Goal: Use online tool/utility: Use online tool/utility

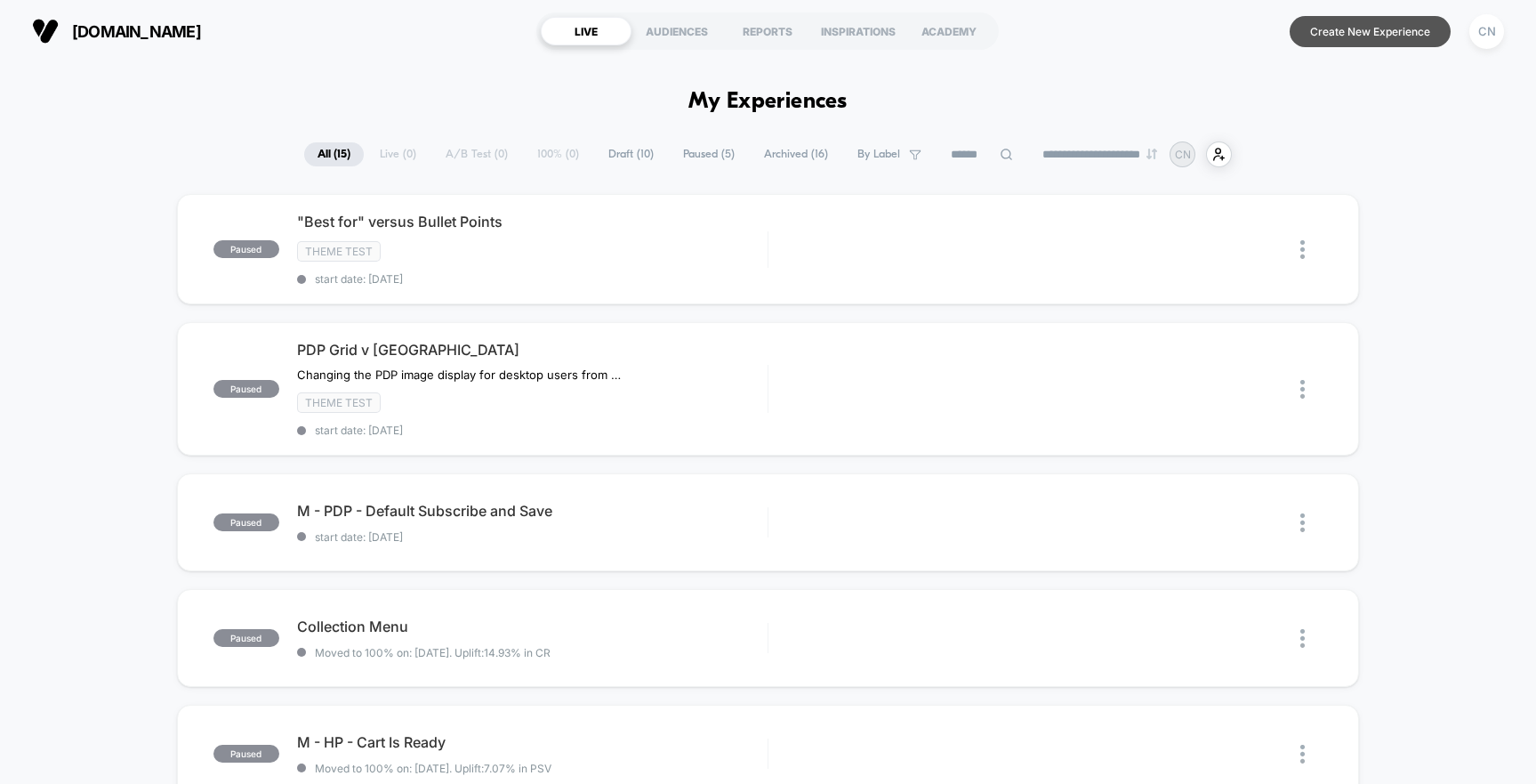
click at [1335, 35] on button "Create New Experience" at bounding box center [1371, 32] width 161 height 32
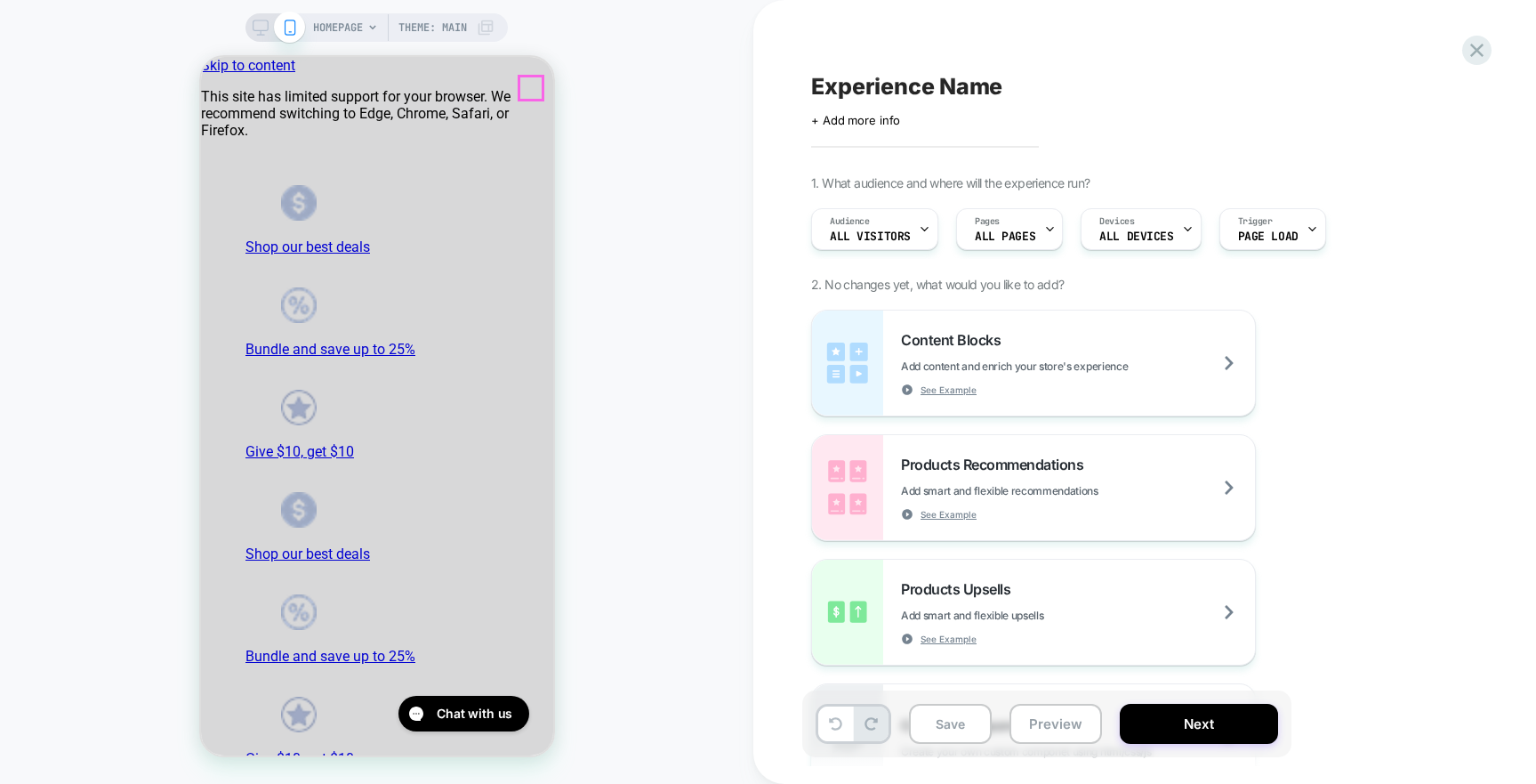
click at [971, 354] on div "Content Blocks Add content and enrich your store's experience See Example" at bounding box center [1078, 363] width 354 height 65
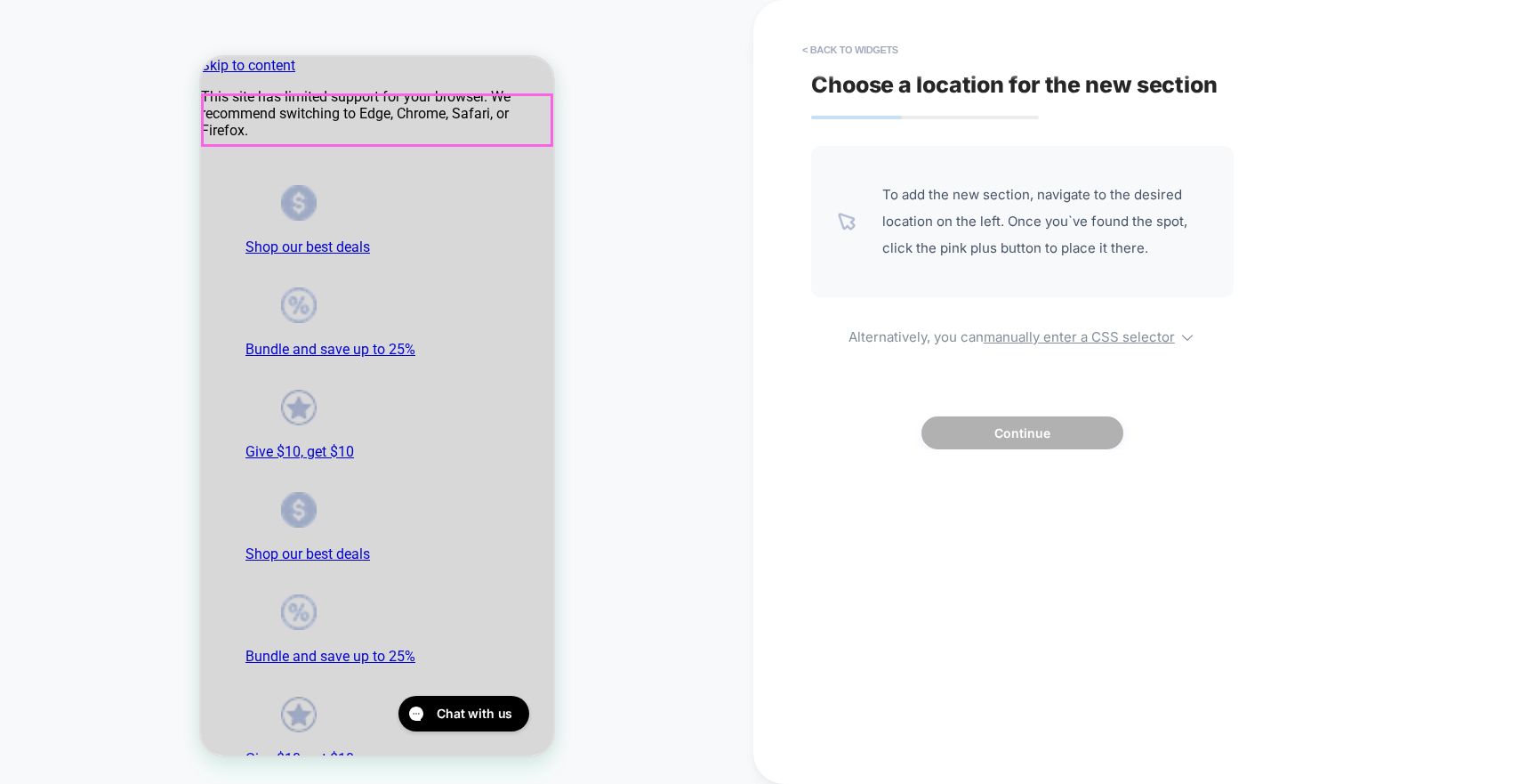
click at [841, 296] on div "To add the new section, navigate to the desired location on the left. Once you`…" at bounding box center [1022, 221] width 423 height 151
click at [803, 50] on button "< Back to widgets" at bounding box center [850, 49] width 114 height 29
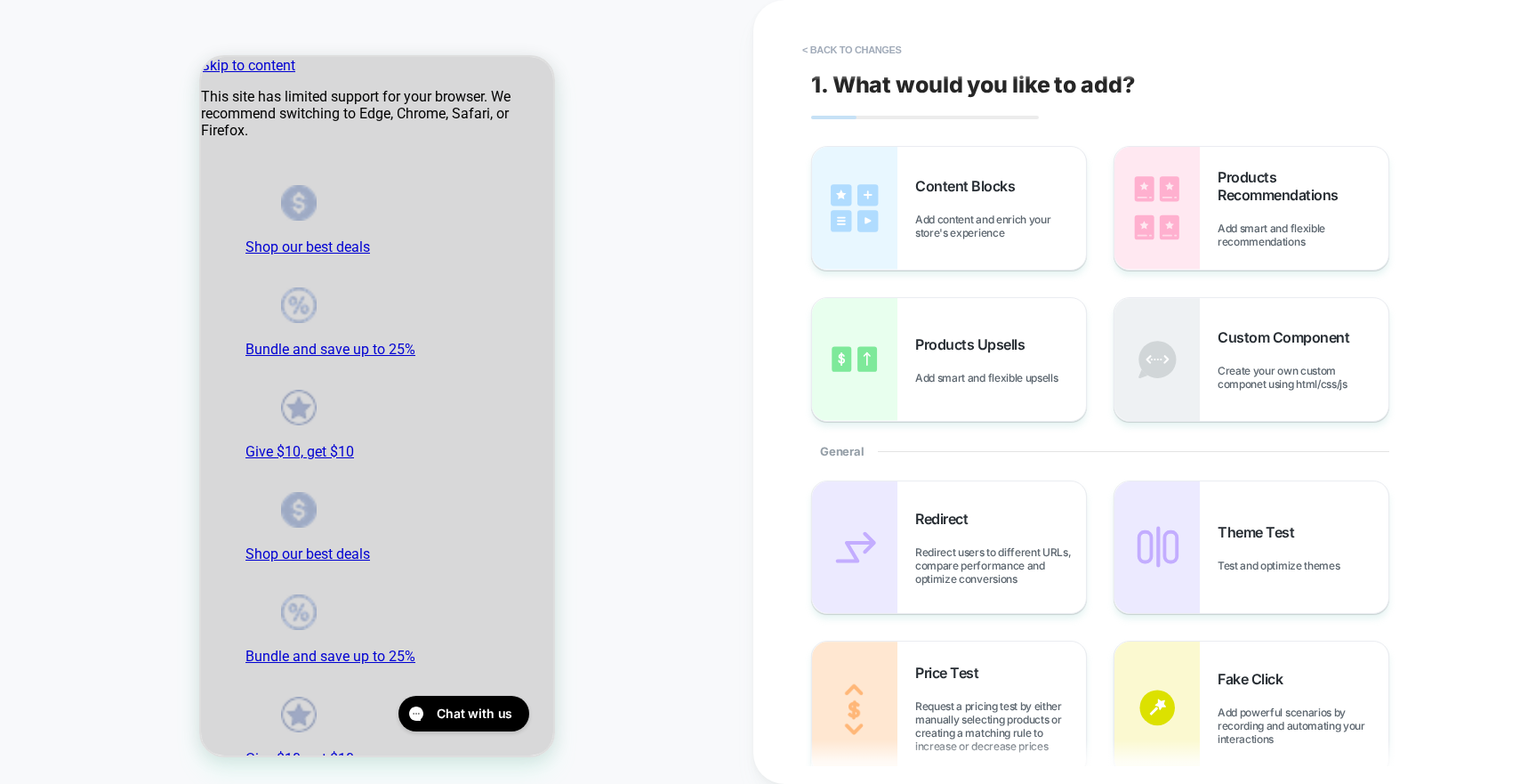
click at [1016, 216] on span "Add content and enrich your store's experience" at bounding box center [1001, 225] width 171 height 27
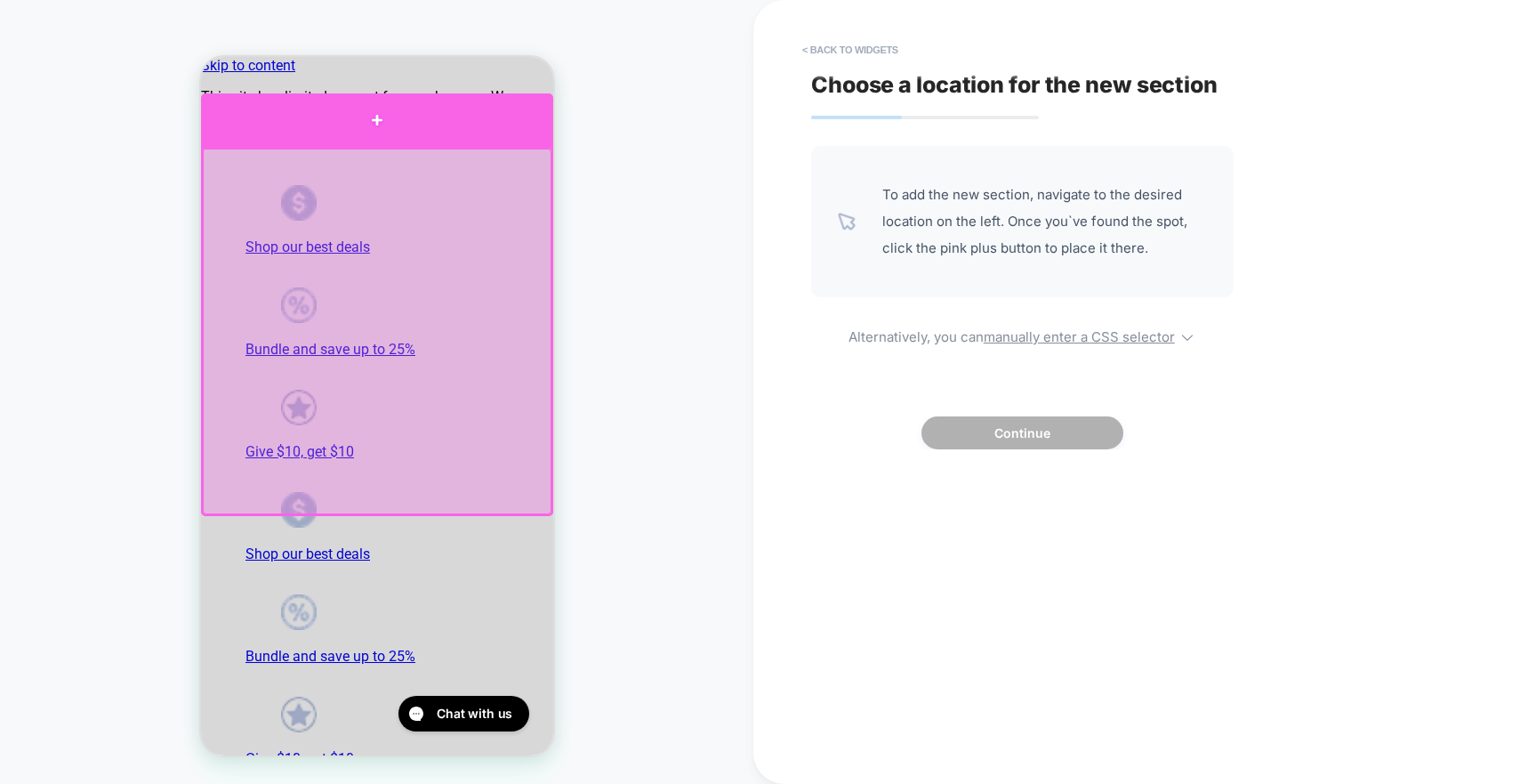
click at [373, 137] on div at bounding box center [376, 120] width 352 height 54
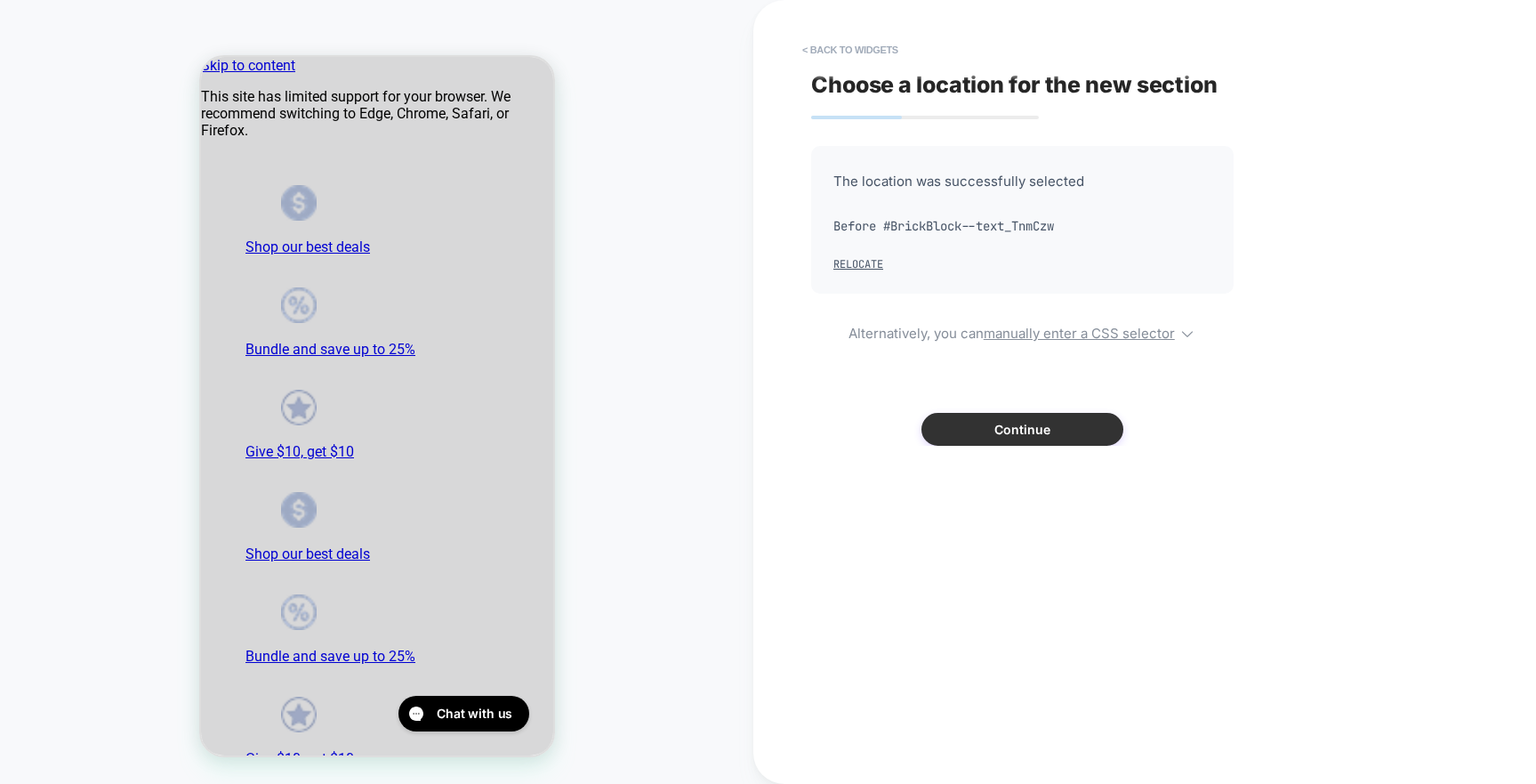
click at [1019, 422] on button "Continue" at bounding box center [1022, 429] width 202 height 33
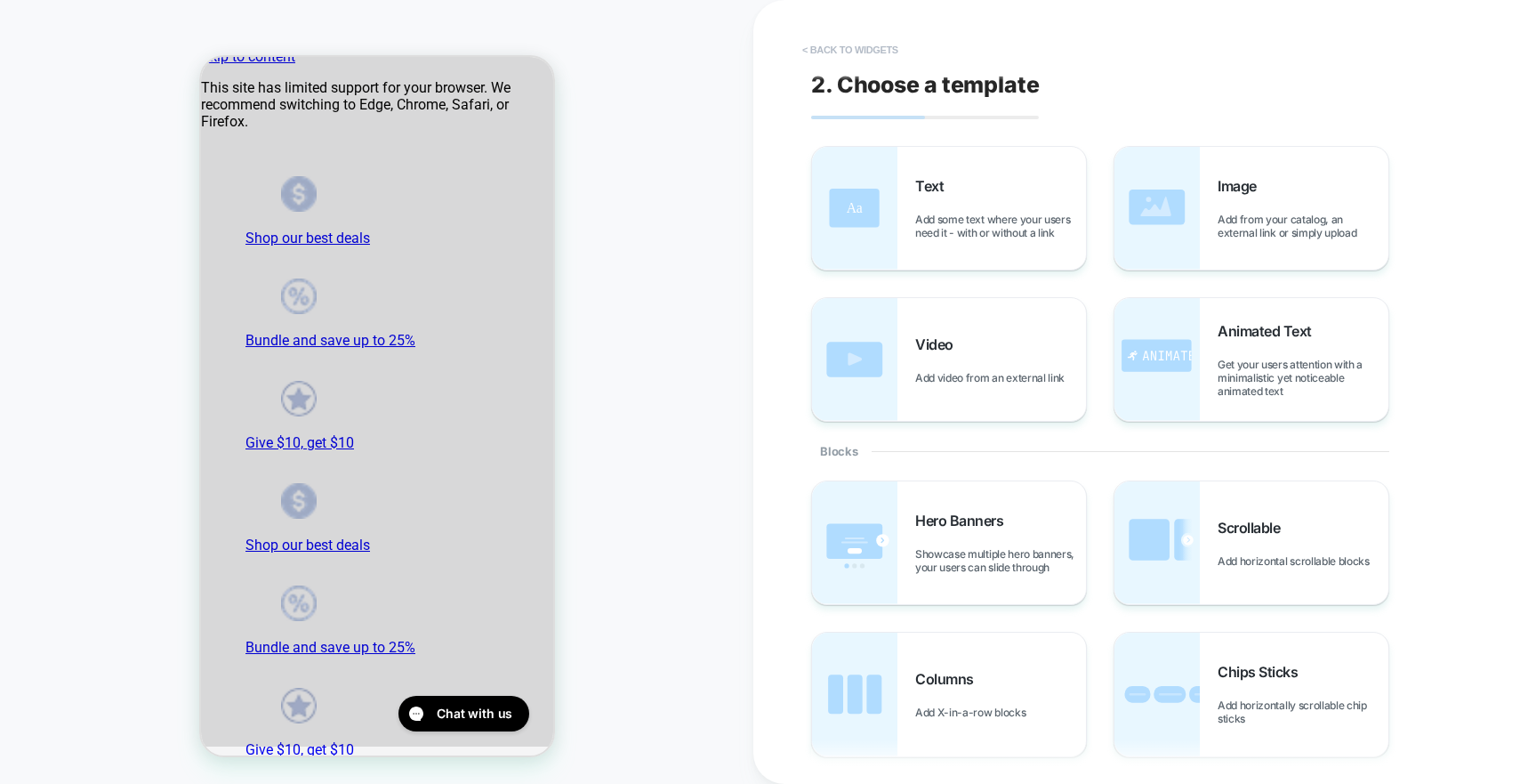
click at [851, 47] on button "< Back to widgets" at bounding box center [850, 49] width 114 height 29
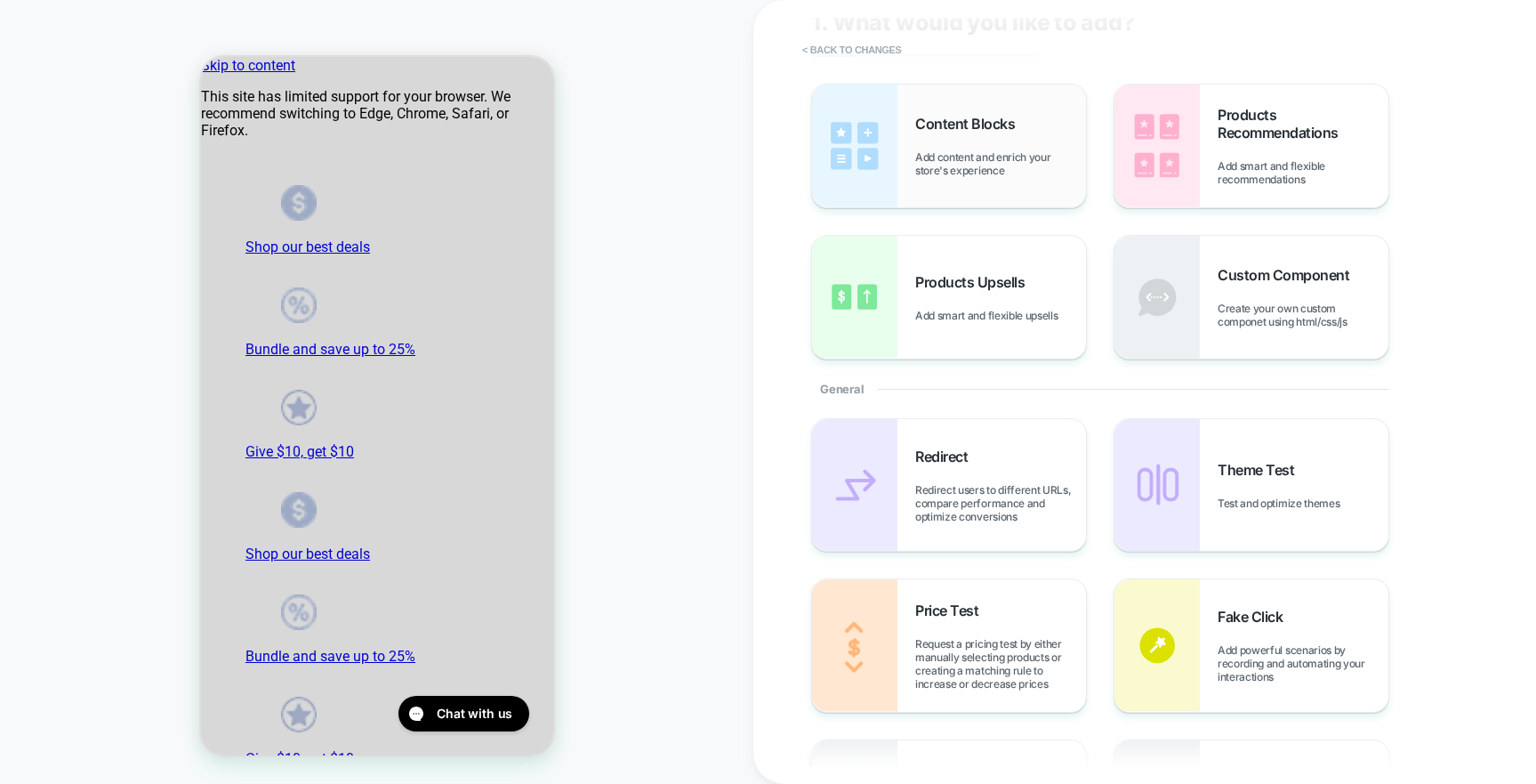
scroll to position [69, 0]
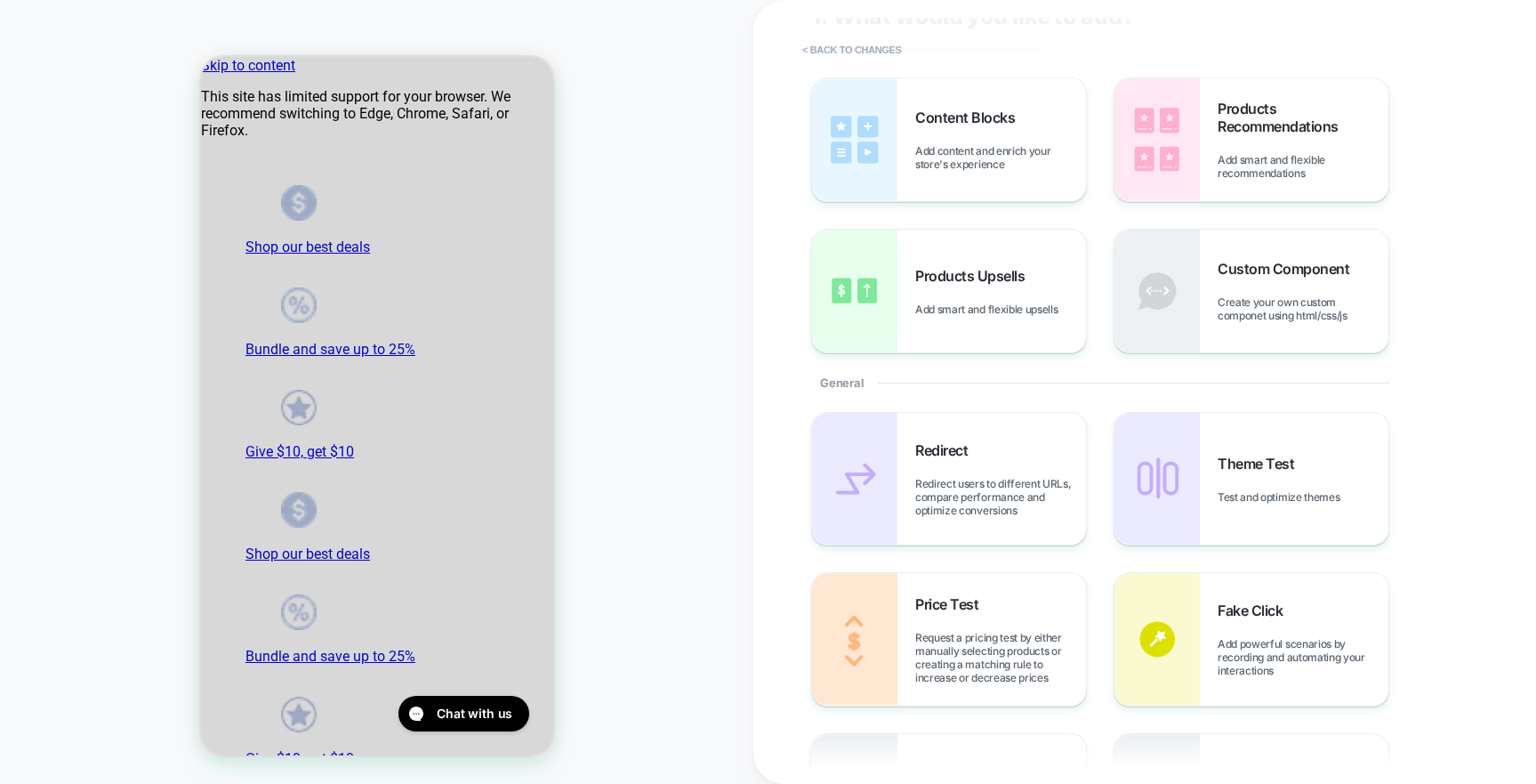
click at [619, 239] on div "HOMEPAGE Theme: MAIN" at bounding box center [376, 391] width 754 height 748
click at [826, 54] on button "< Back to changes" at bounding box center [852, 49] width 118 height 29
